Goal: Navigation & Orientation: Find specific page/section

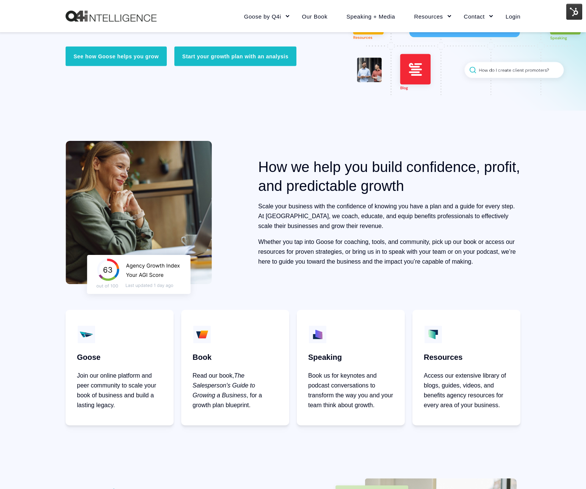
scroll to position [185, 0]
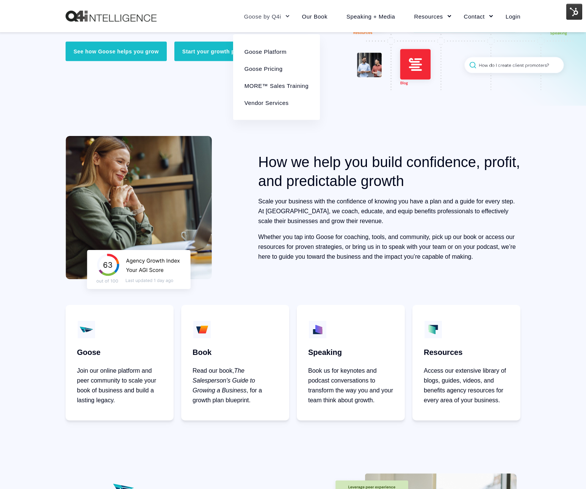
click at [255, 20] on link "Goose by Q4i" at bounding box center [263, 16] width 58 height 33
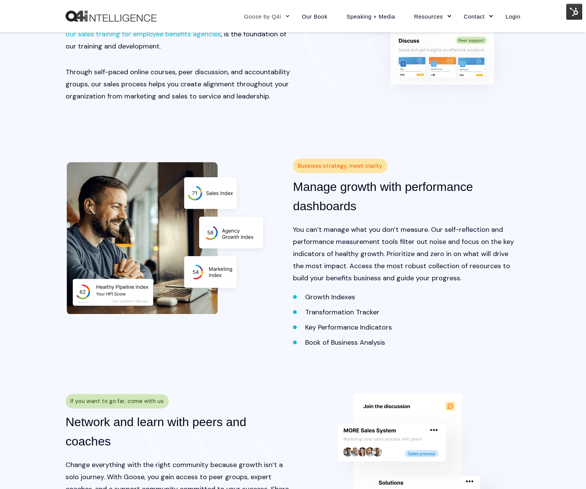
scroll to position [993, 0]
